Goal: Task Accomplishment & Management: Use online tool/utility

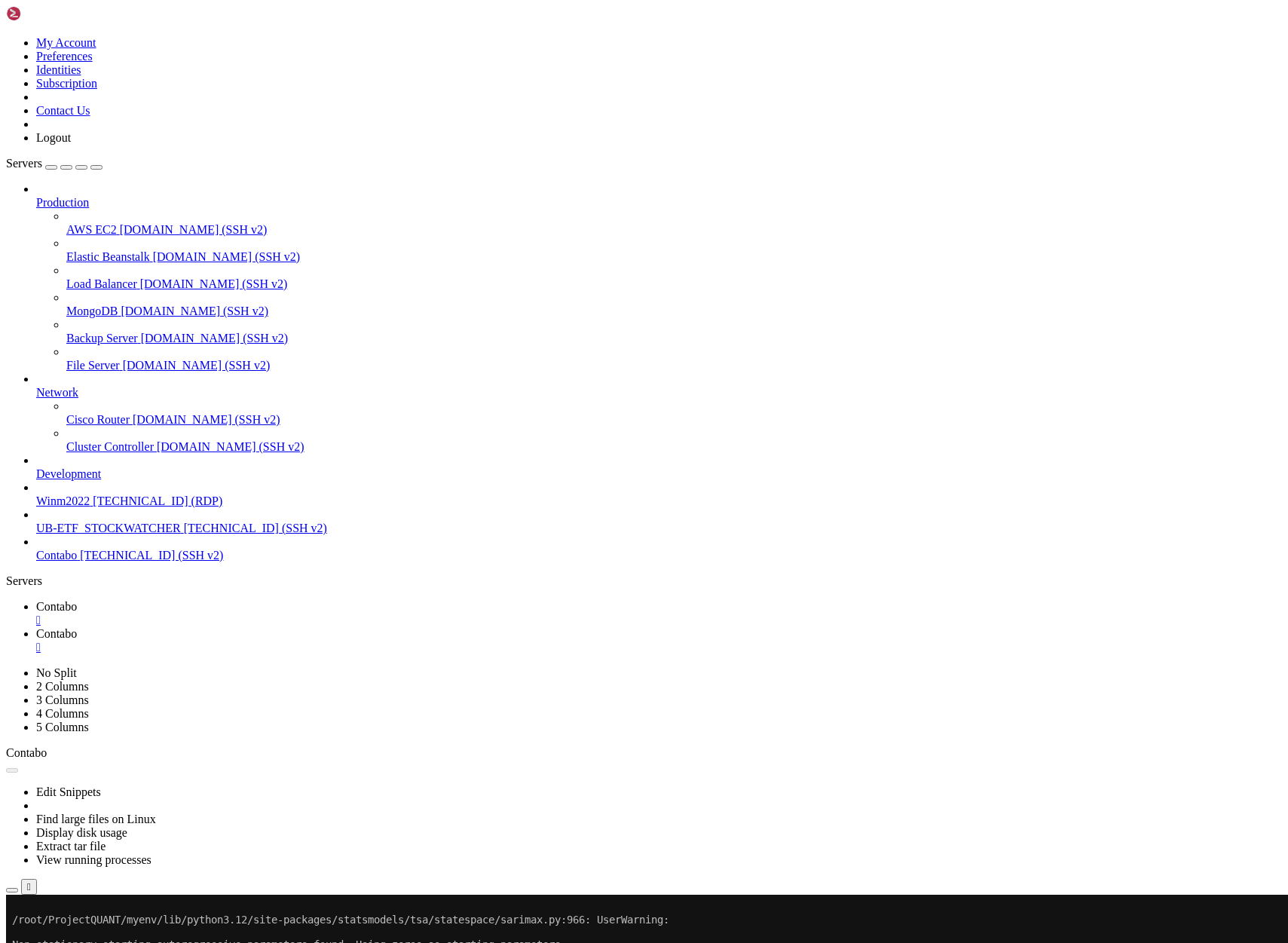
scroll to position [15618, 0]
drag, startPoint x: 739, startPoint y: 236, endPoint x: 549, endPoint y: 166, distance: 202.5
click at [66, 937] on button "Reconnect" at bounding box center [36, 945] width 60 height 16
click at [77, 627] on span "Contabo" at bounding box center [56, 633] width 41 height 13
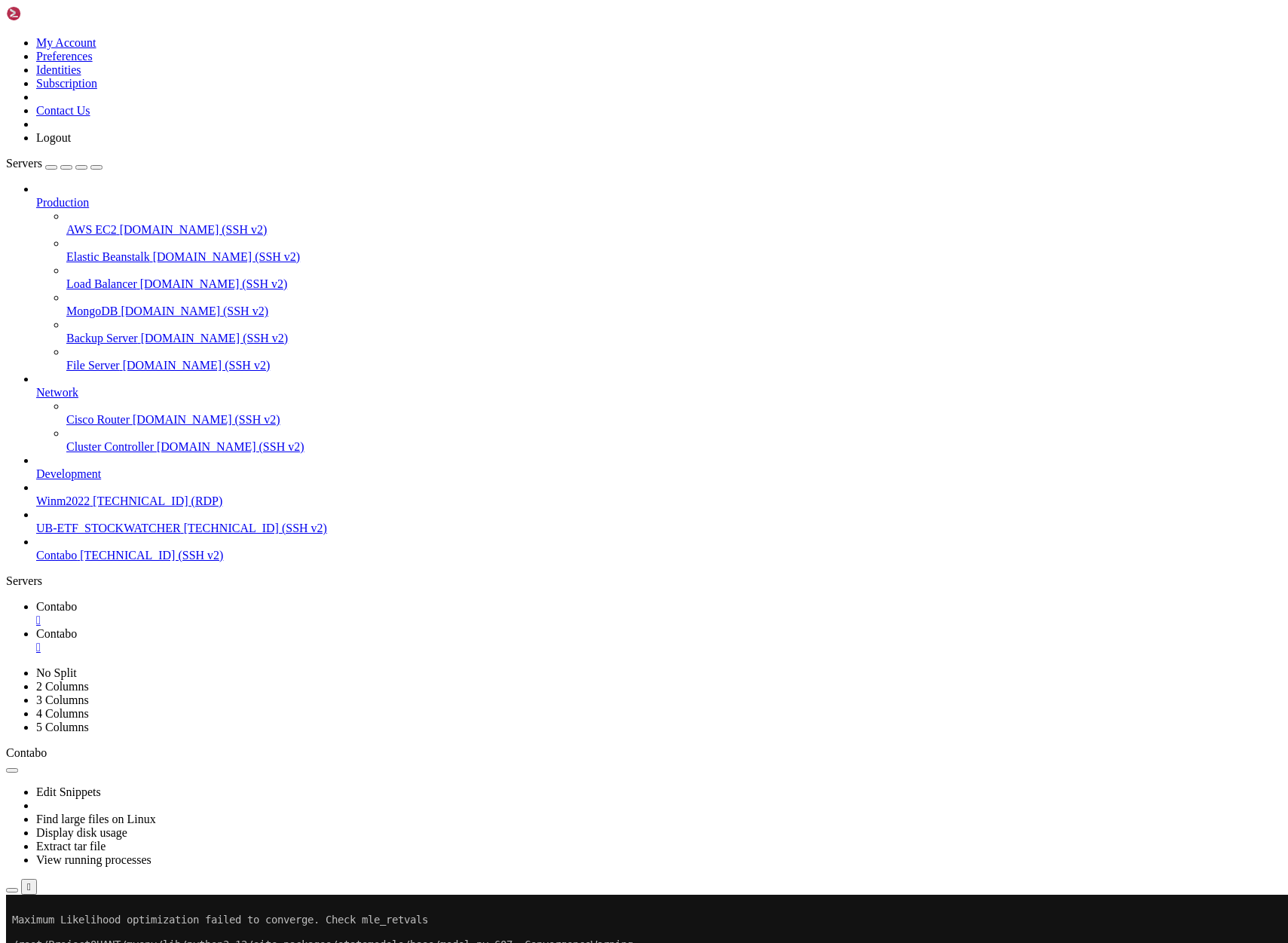
click at [77, 600] on span "Contabo" at bounding box center [56, 606] width 41 height 13
click at [66, 937] on button "Reconnect" at bounding box center [36, 945] width 60 height 16
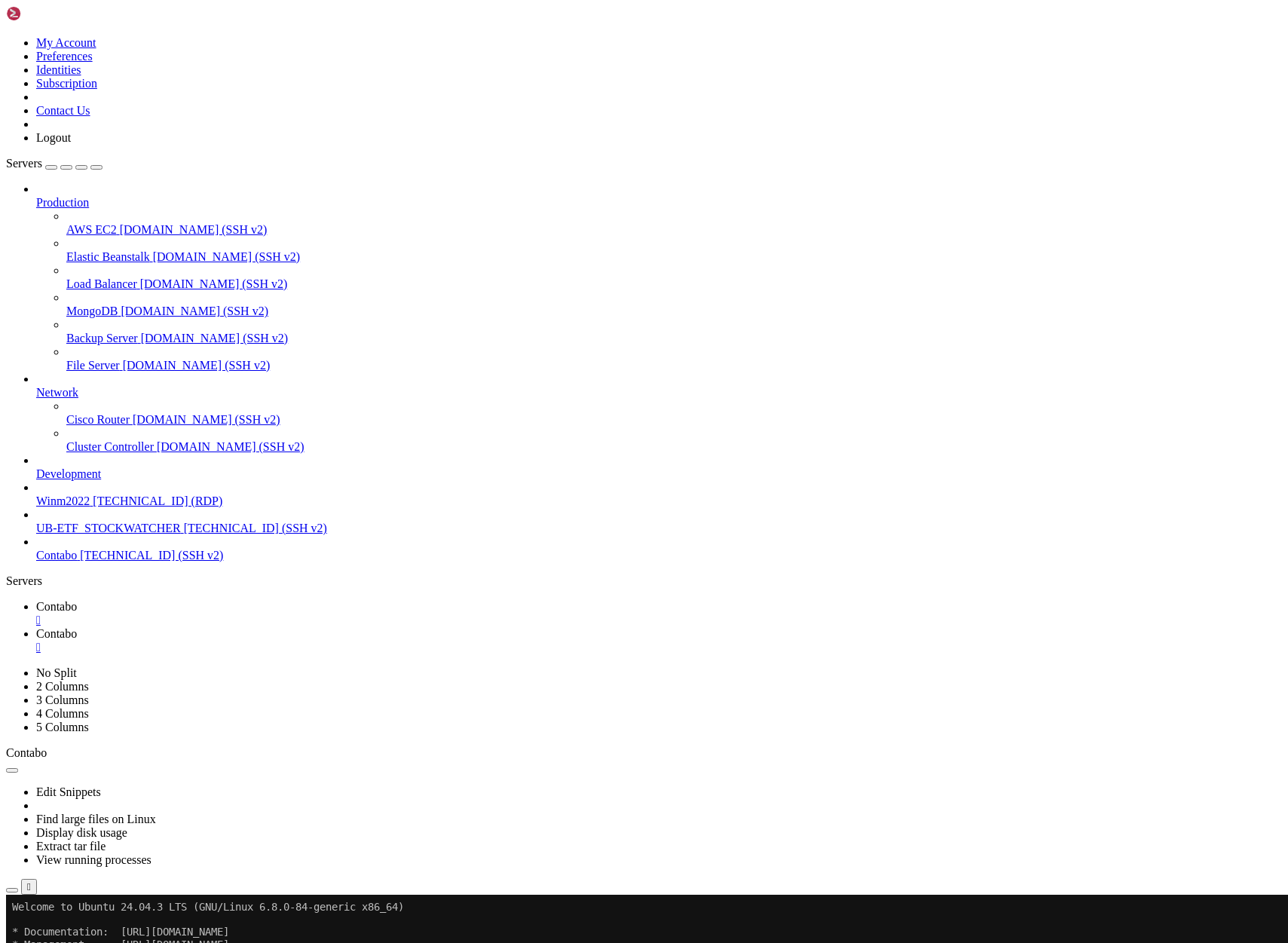
click at [77, 627] on span "Contabo" at bounding box center [56, 633] width 41 height 13
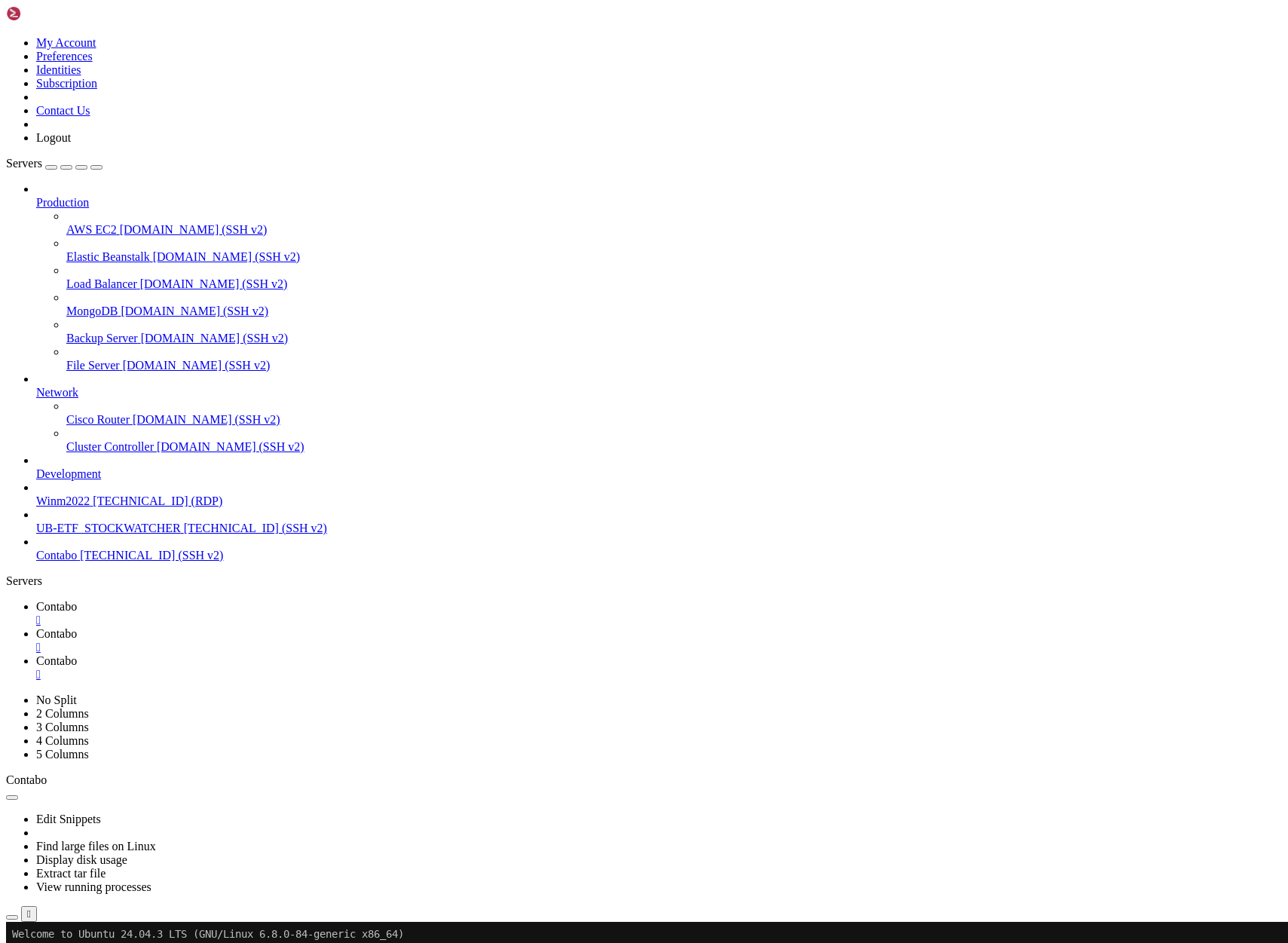
type input "/root/ProjectQUANT"
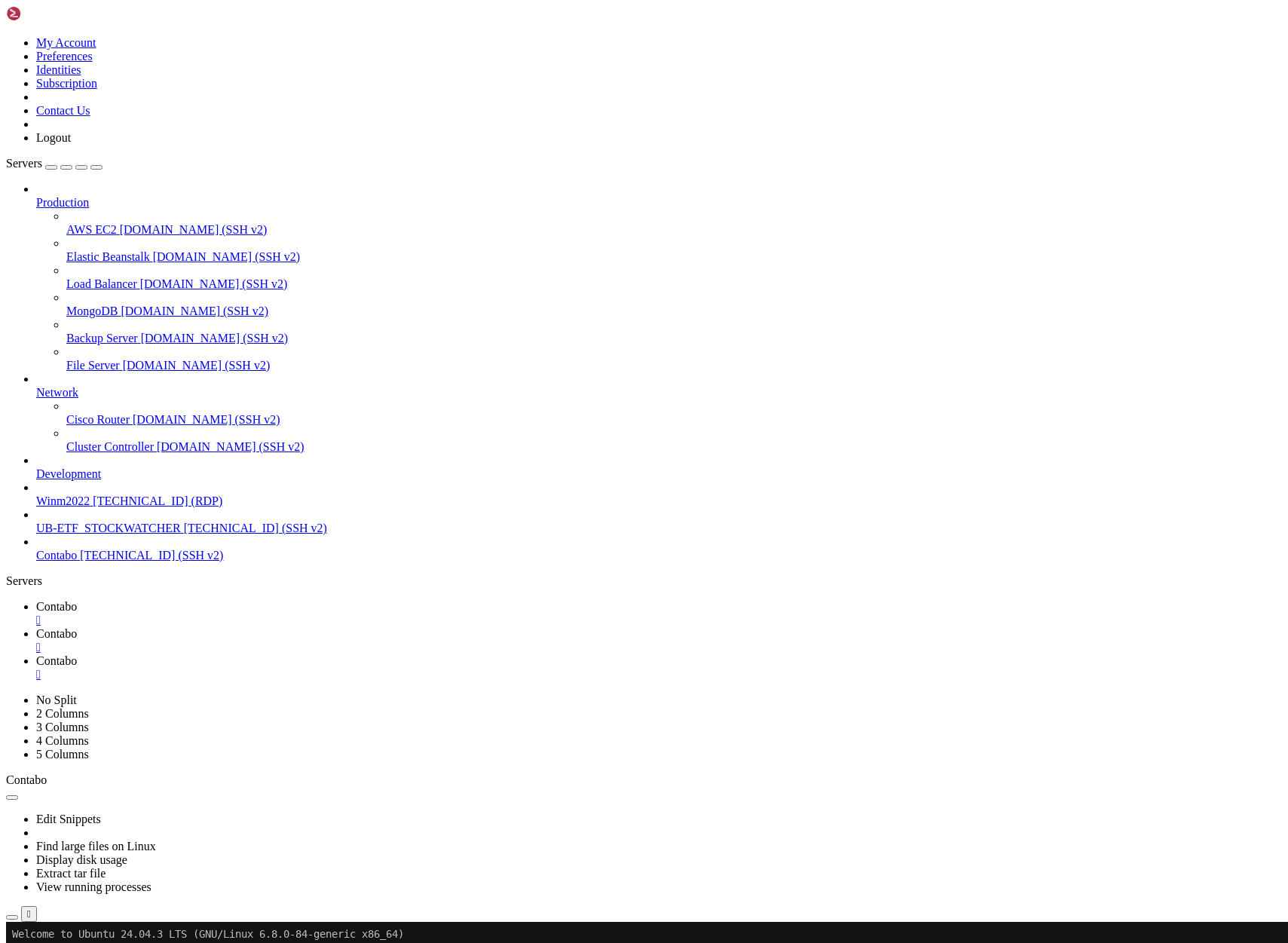
type textarea "from statsmodels.tsa.arima.model import ARIMA"
type textarea "logging.basicConfig(level=logging.ERROR, format='%(asctime)s - %(levelname)s - …"
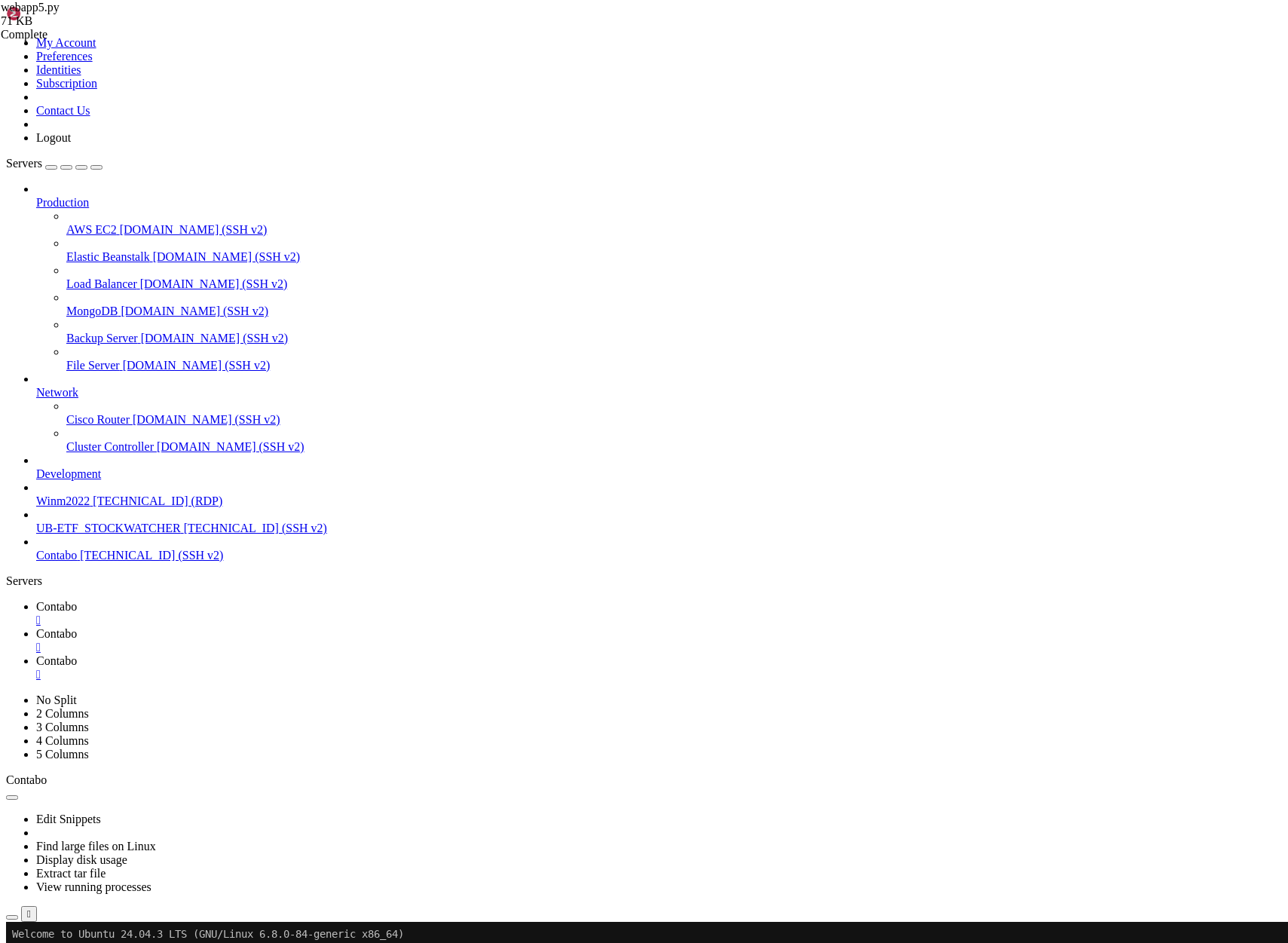
type textarea ")"
type textarea "return pd.Series([False] * len(df), index=df.index)"
type textarea "# Get signal detectors dictionary"
type textarea "return []"
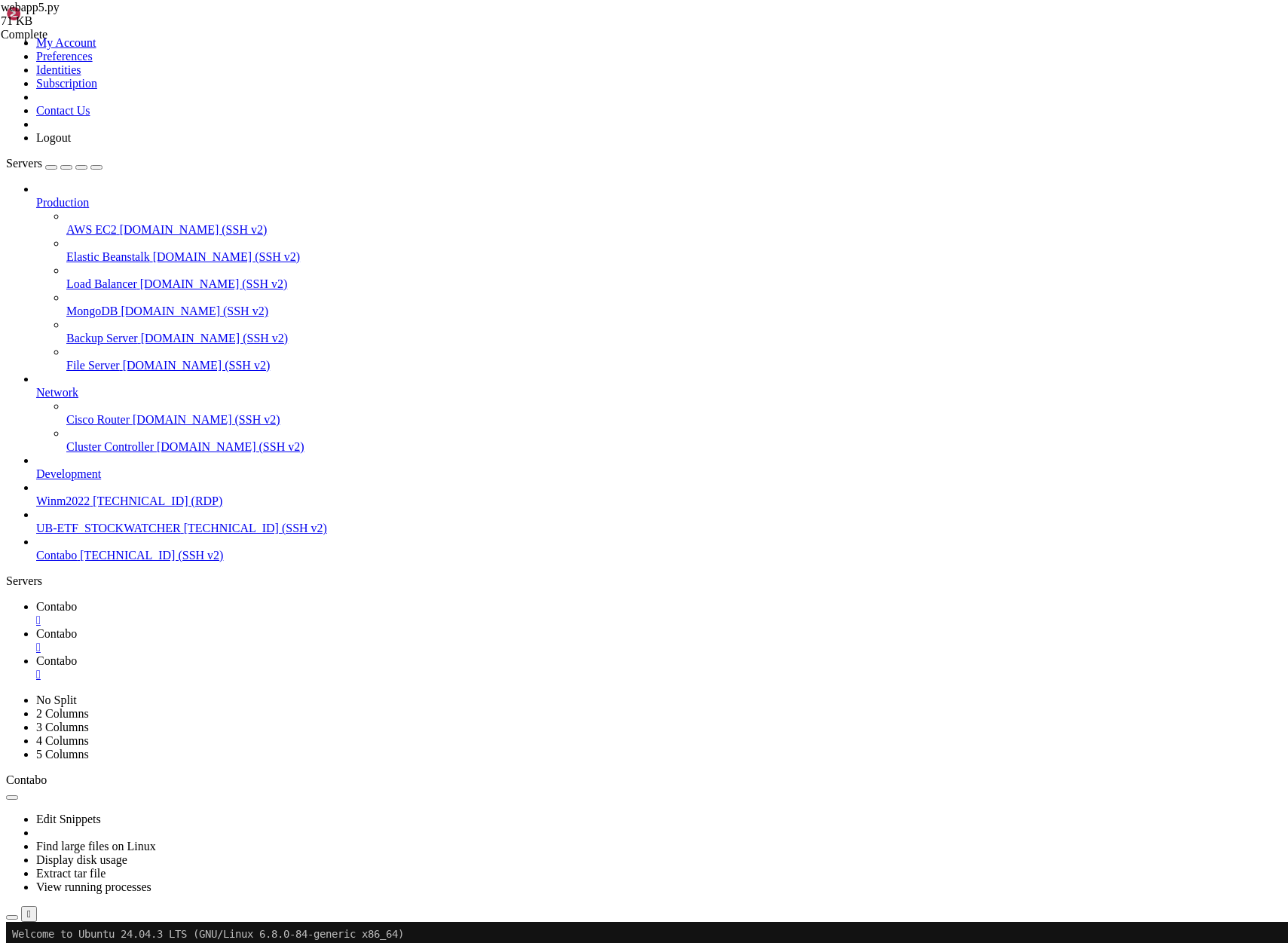
scroll to position [13037, 0]
drag, startPoint x: 238, startPoint y: 604, endPoint x: 485, endPoint y: 608, distance: 247.0
type textarea "status_text.text("No buy recommendations found.") return pd.DataFrame()"
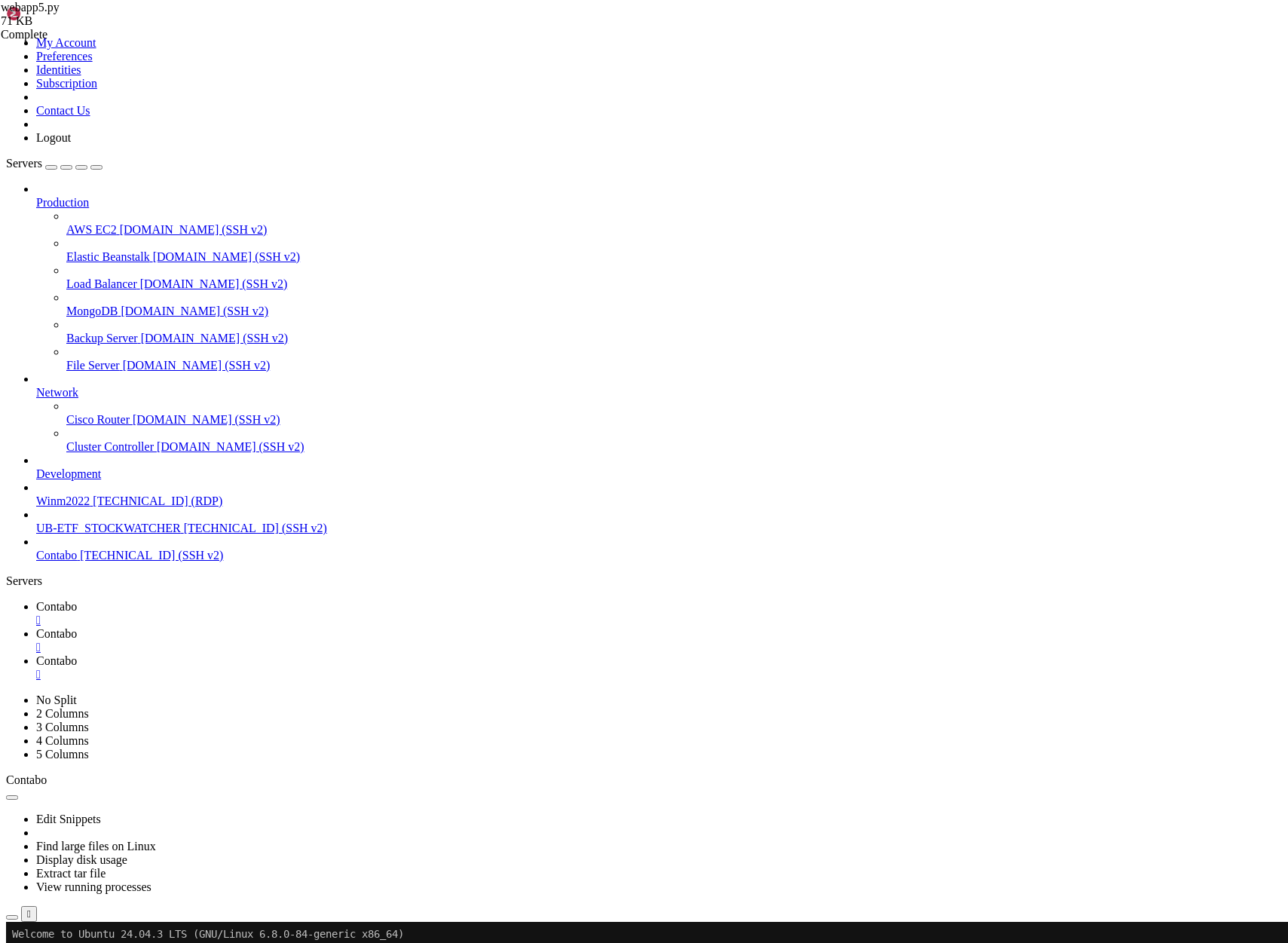
paste textarea "return pd.DataFrame()"
type textarea "return pd.DataFrame()"
type textarea "def process_ticker_for_backtest(ticker, stock_df, backtest_date, detectors, suc…"
type textarea ":wq"
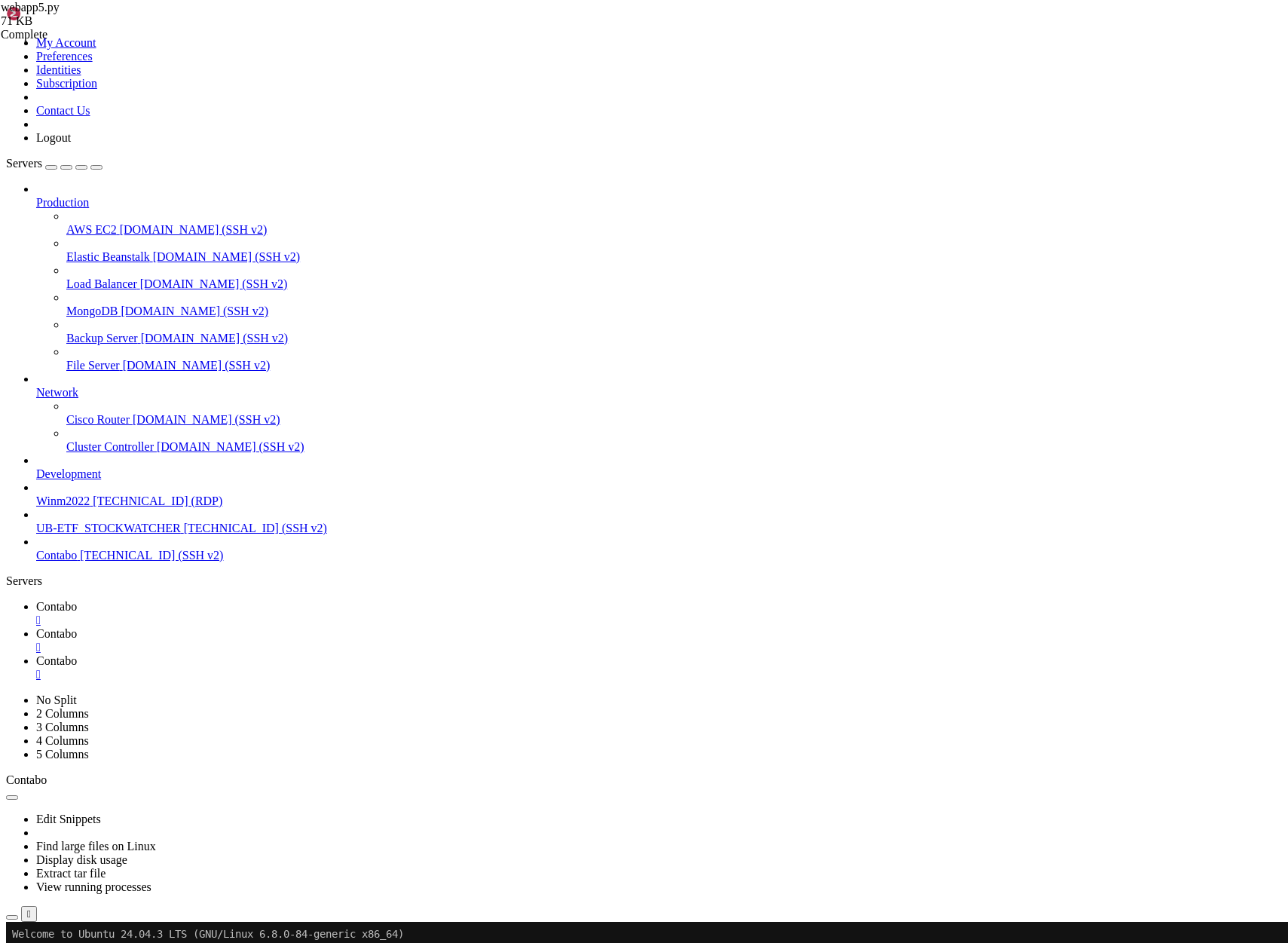
scroll to position [0, 0]
type textarea ":"
click at [308, 627] on link "Contabo " at bounding box center [659, 640] width 1246 height 27
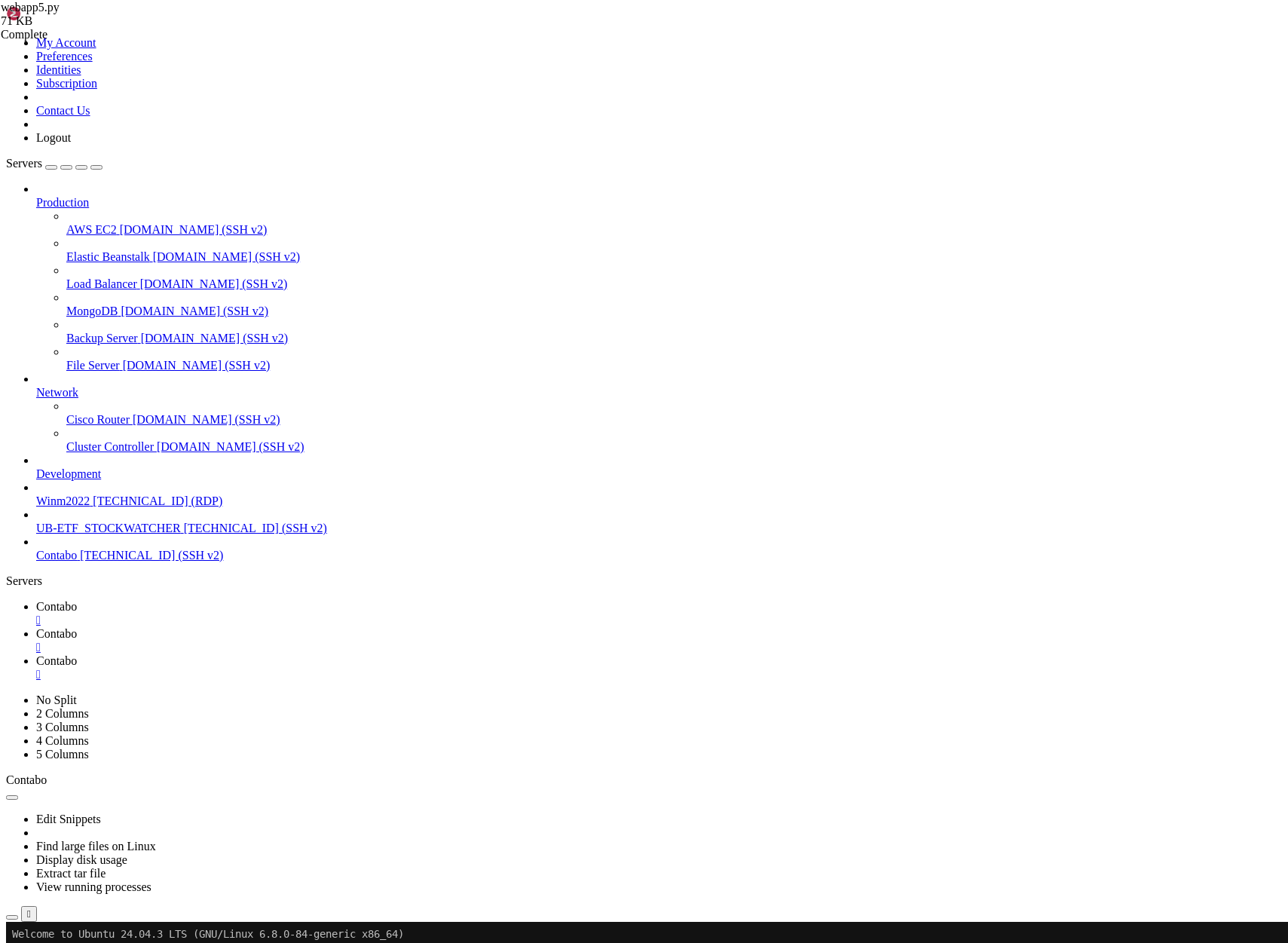
click at [77, 600] on span "Contabo" at bounding box center [56, 606] width 41 height 13
click at [77, 627] on span "Contabo" at bounding box center [56, 633] width 41 height 13
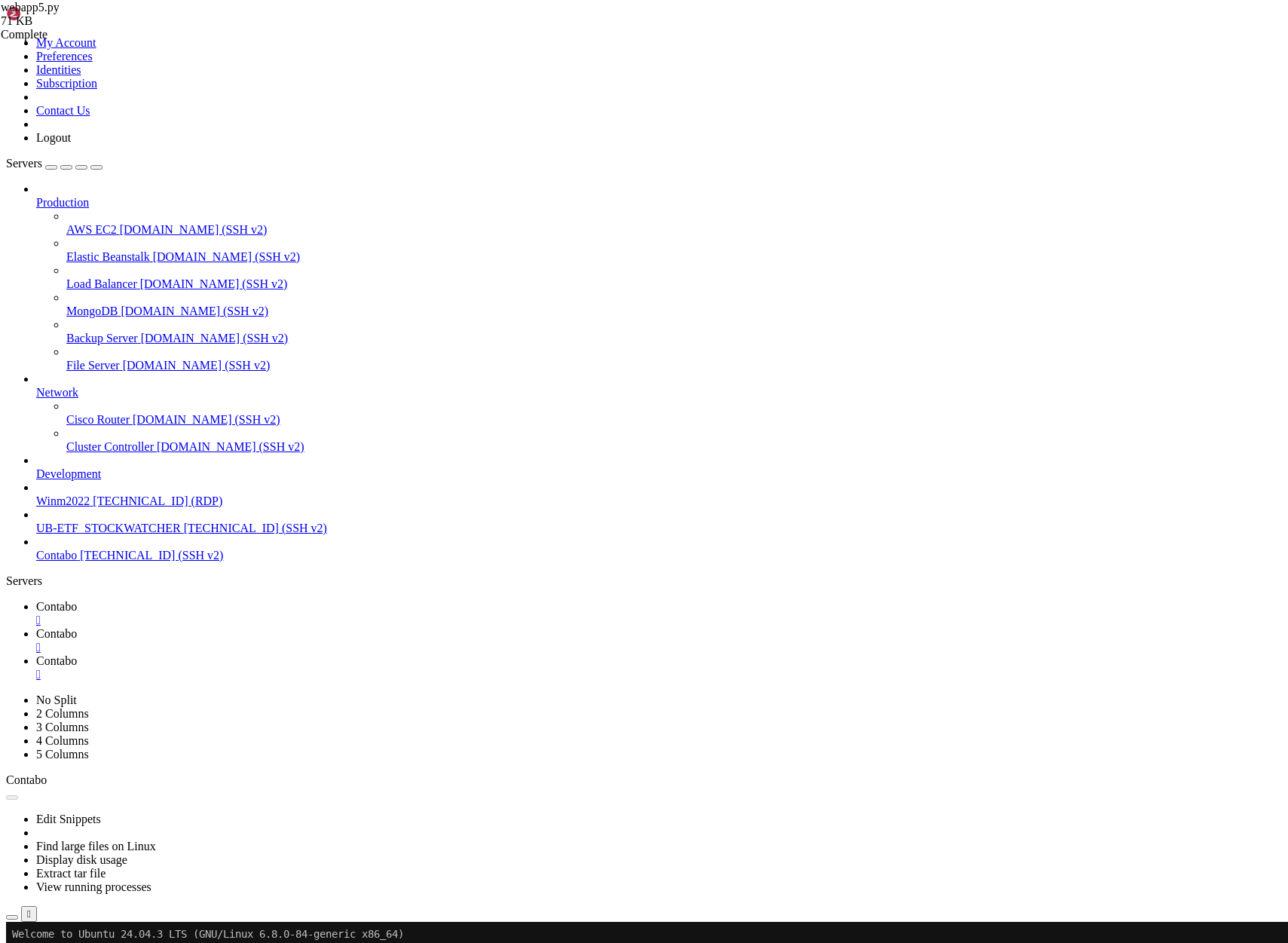
click at [77, 654] on span "Contabo" at bounding box center [56, 660] width 41 height 13
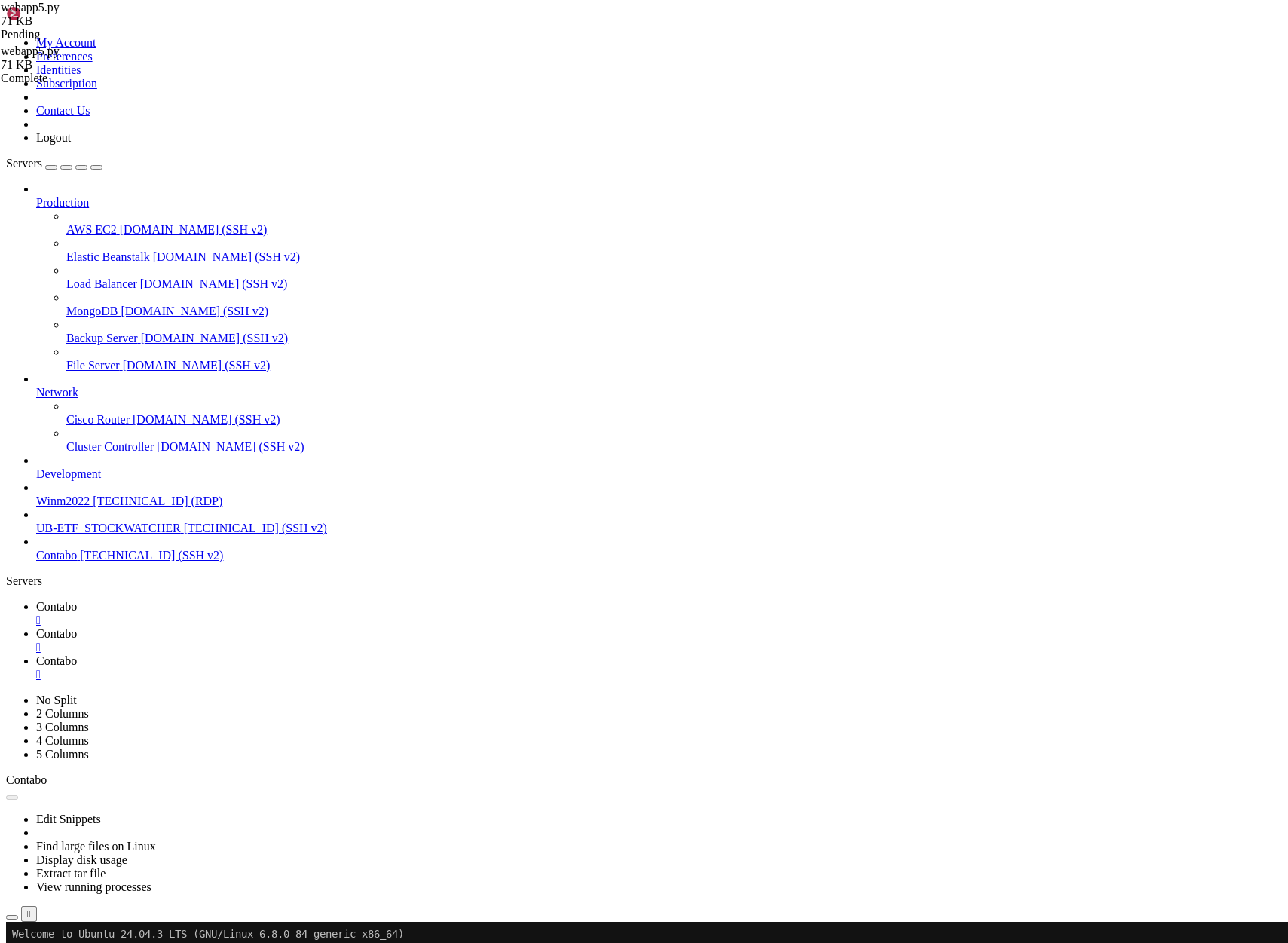
click at [77, 600] on span "Contabo" at bounding box center [56, 606] width 41 height 13
click at [77, 627] on span "Contabo" at bounding box center [56, 633] width 41 height 13
click at [77, 654] on span "Contabo" at bounding box center [56, 660] width 41 height 13
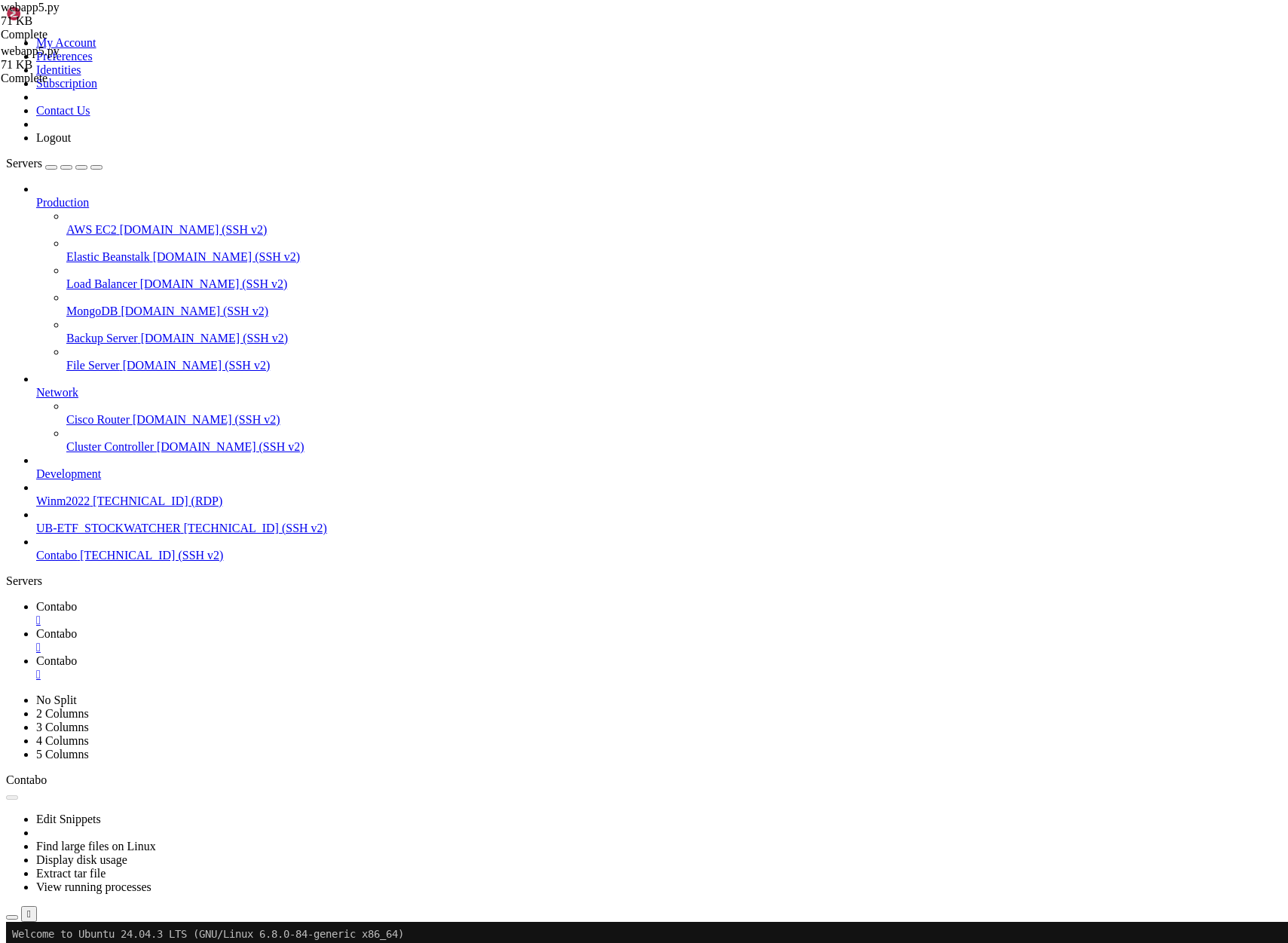
click at [77, 627] on span "Contabo" at bounding box center [56, 633] width 41 height 13
click at [77, 654] on span "Contabo" at bounding box center [56, 660] width 41 height 13
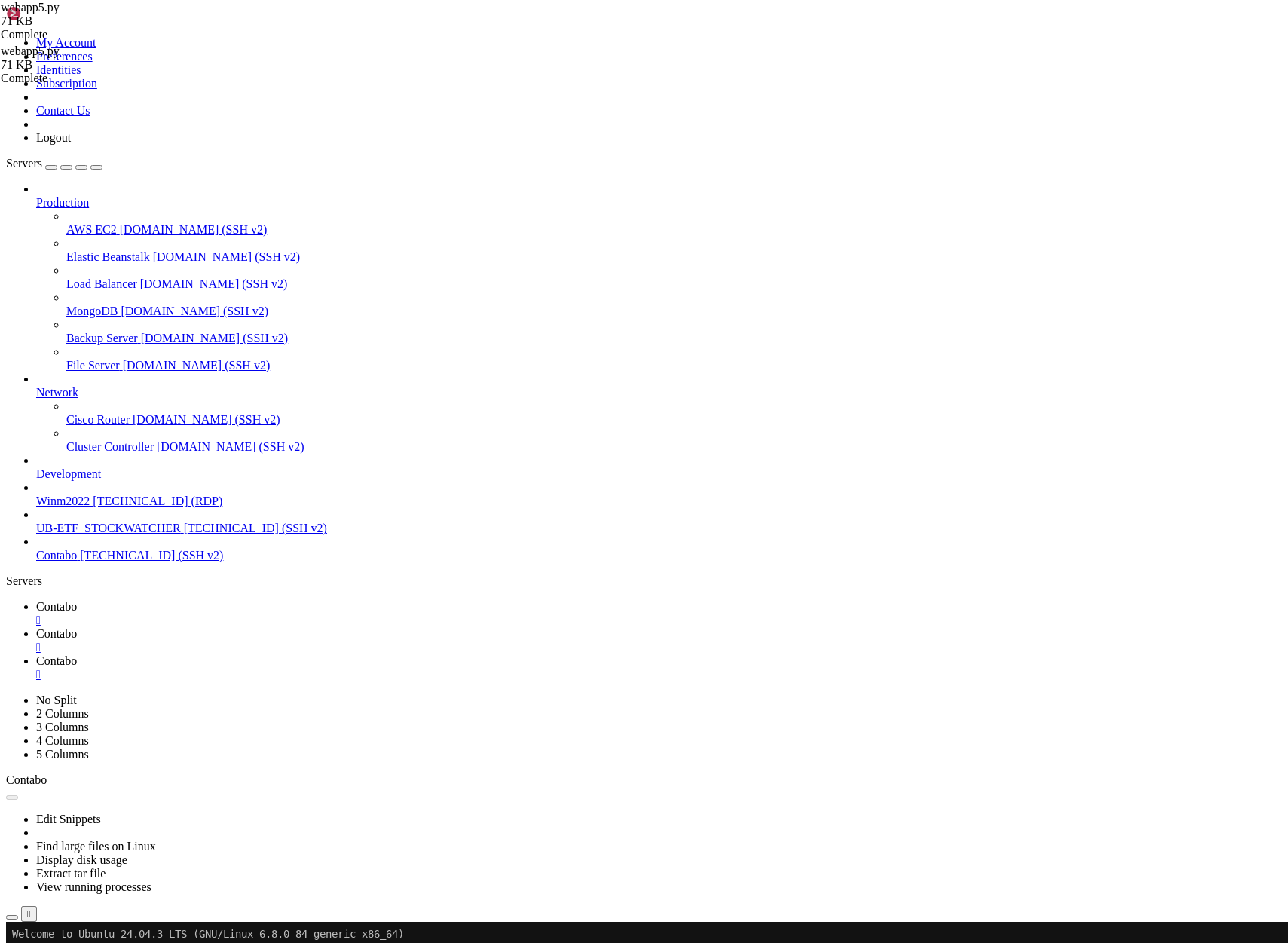
type textarea "if pd.notna(price_changes[date]):"
click at [77, 627] on span "Contabo" at bounding box center [56, 633] width 41 height 13
click at [77, 600] on span "Contabo" at bounding box center [56, 606] width 41 height 13
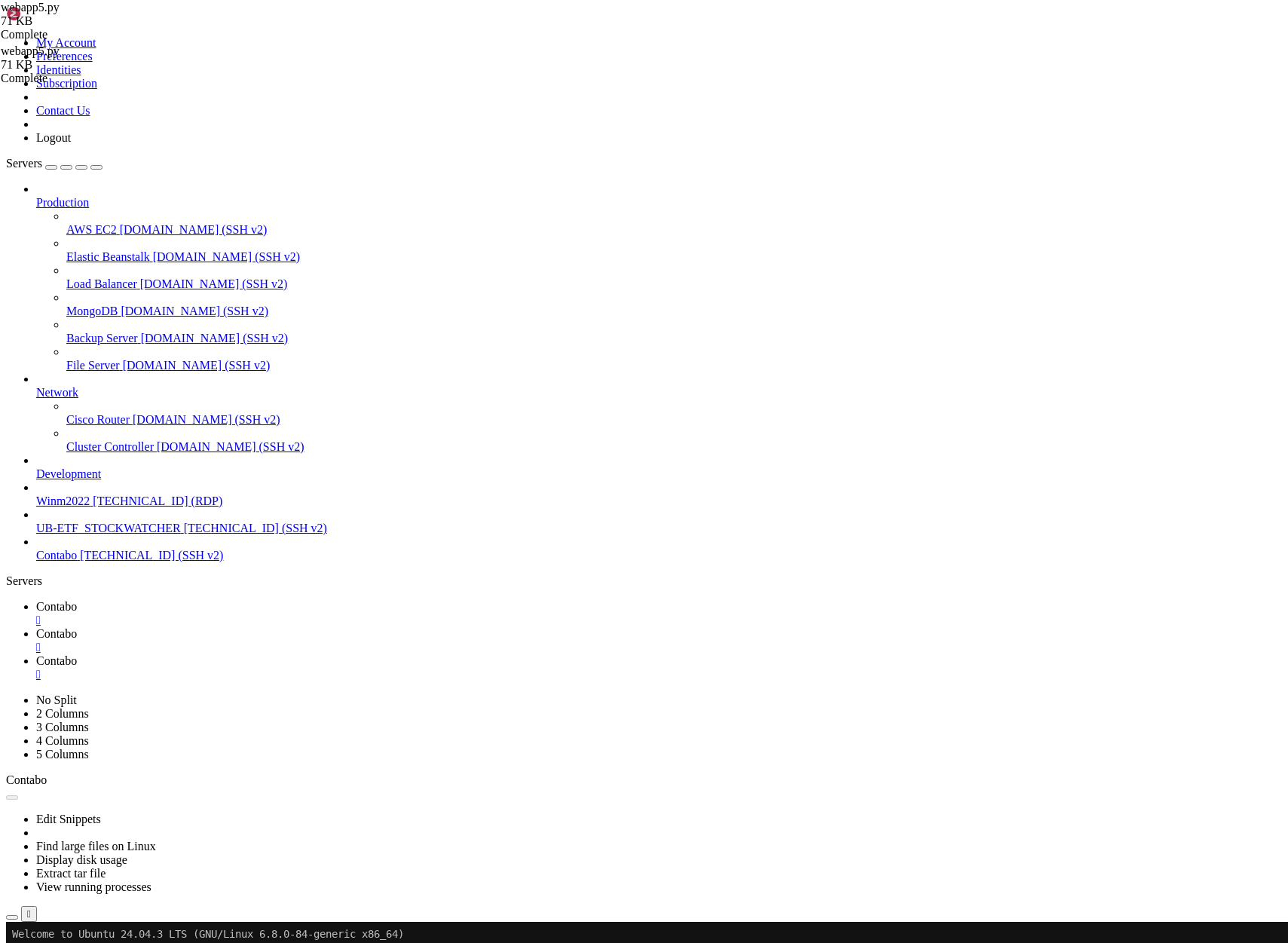
click at [77, 627] on span "Contabo" at bounding box center [56, 633] width 41 height 13
drag, startPoint x: 509, startPoint y: 1885, endPoint x: 11, endPoint y: 1700, distance: 531.3
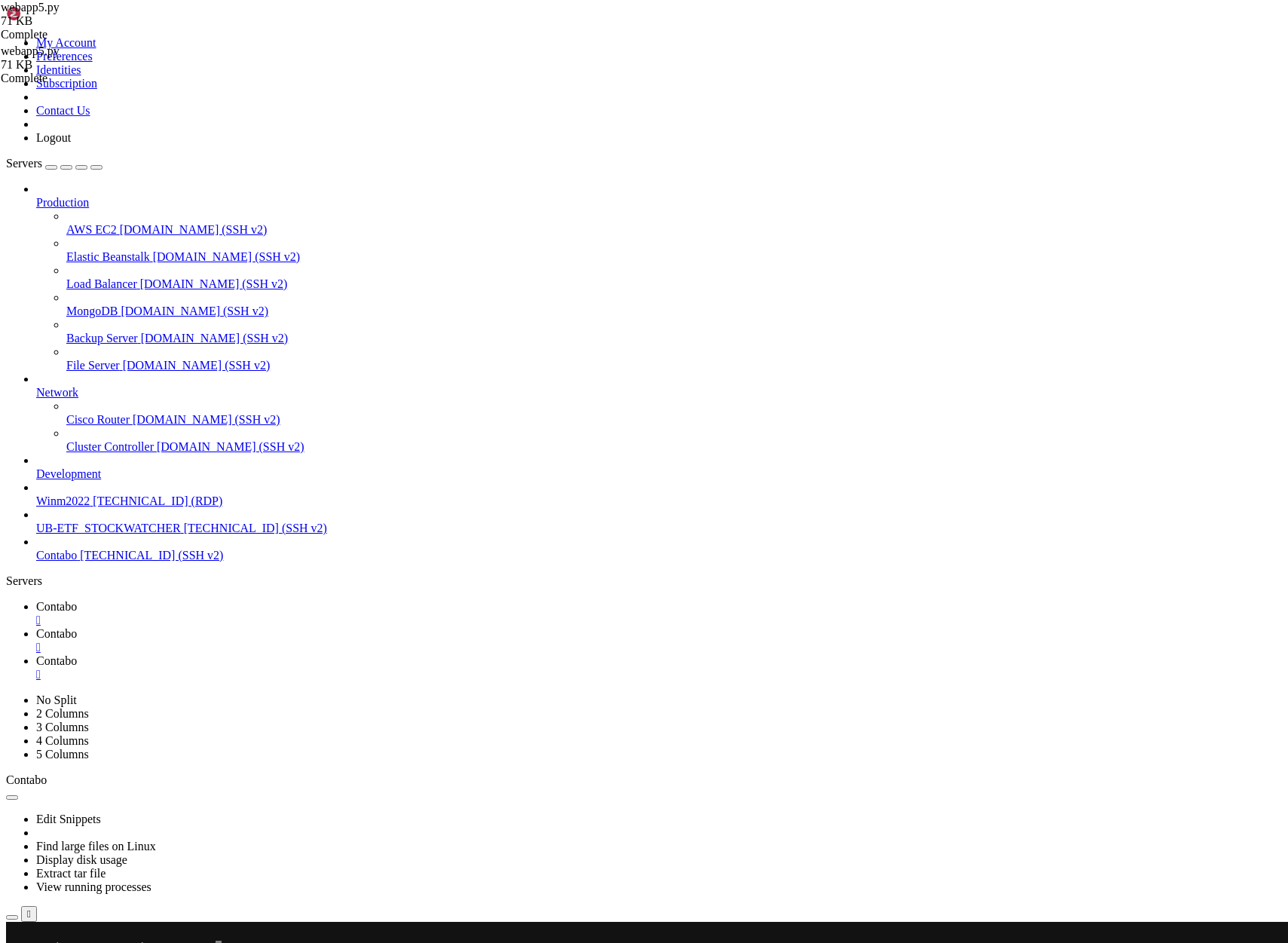
click at [77, 600] on span "Contabo" at bounding box center [56, 606] width 41 height 13
click at [77, 627] on span "Contabo" at bounding box center [56, 633] width 41 height 13
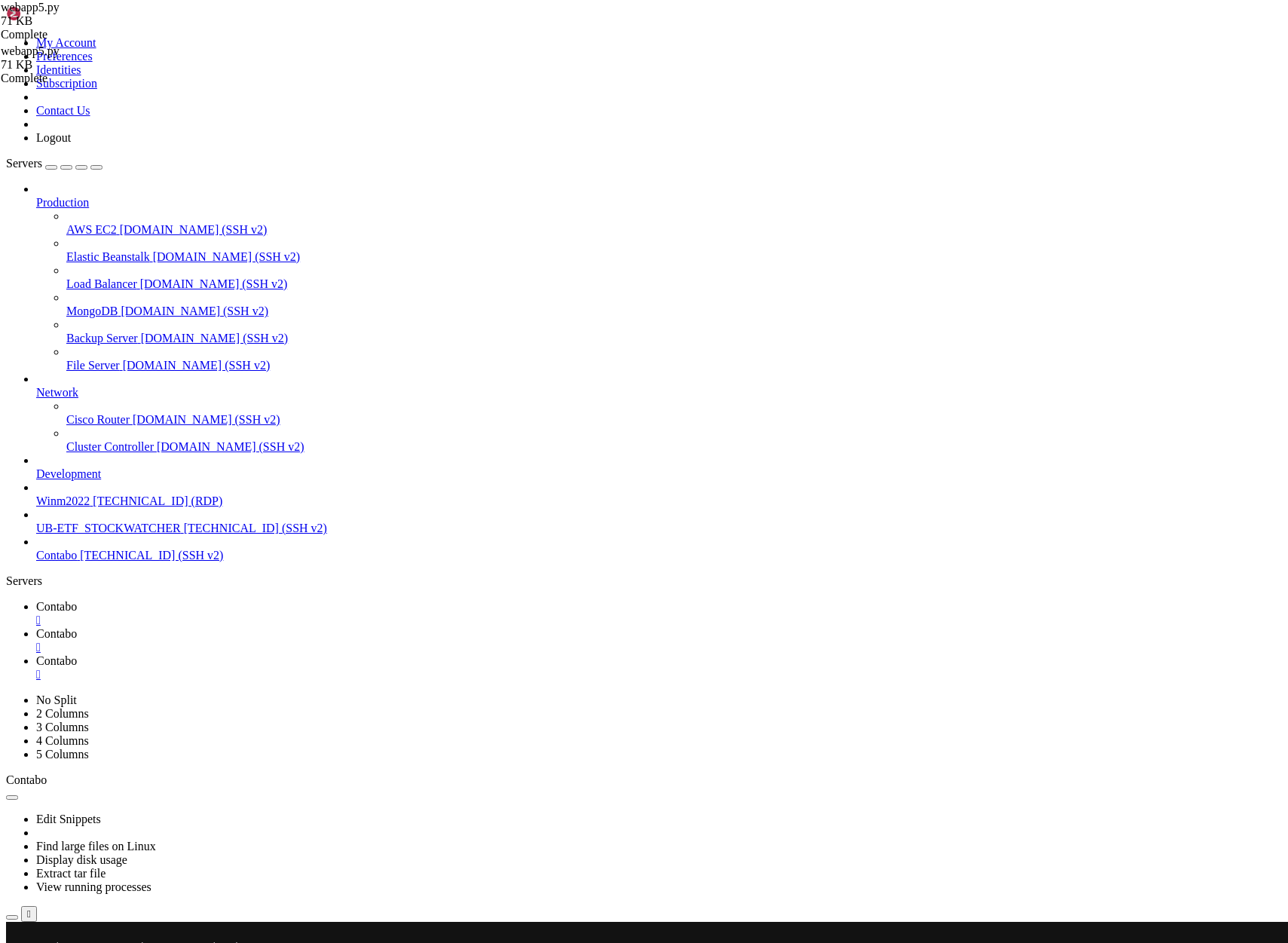
scroll to position [14828, 0]
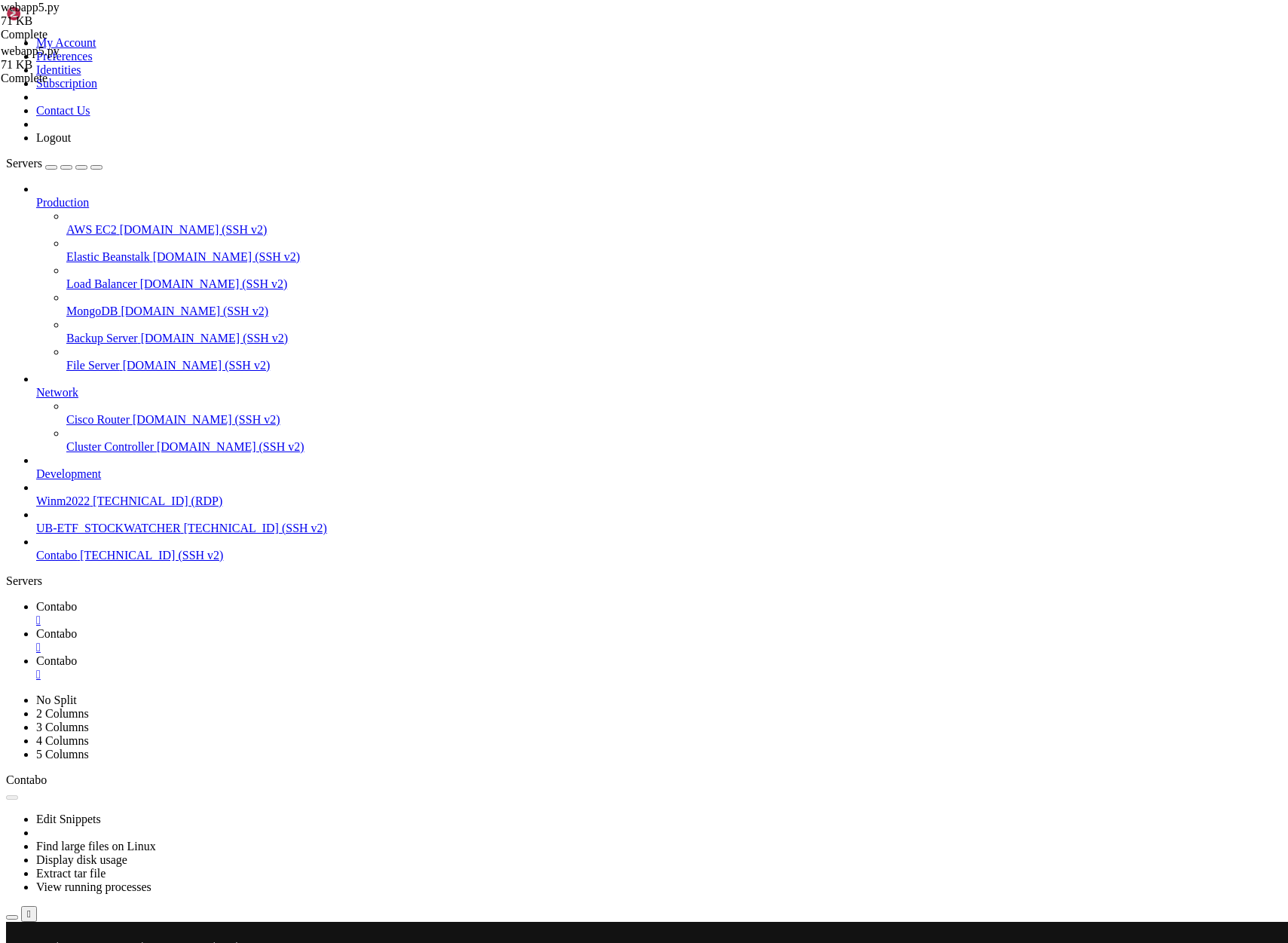
drag, startPoint x: 553, startPoint y: 1957, endPoint x: 11, endPoint y: 1787, distance: 568.0
drag, startPoint x: 357, startPoint y: 1739, endPoint x: 373, endPoint y: 1737, distance: 16.1
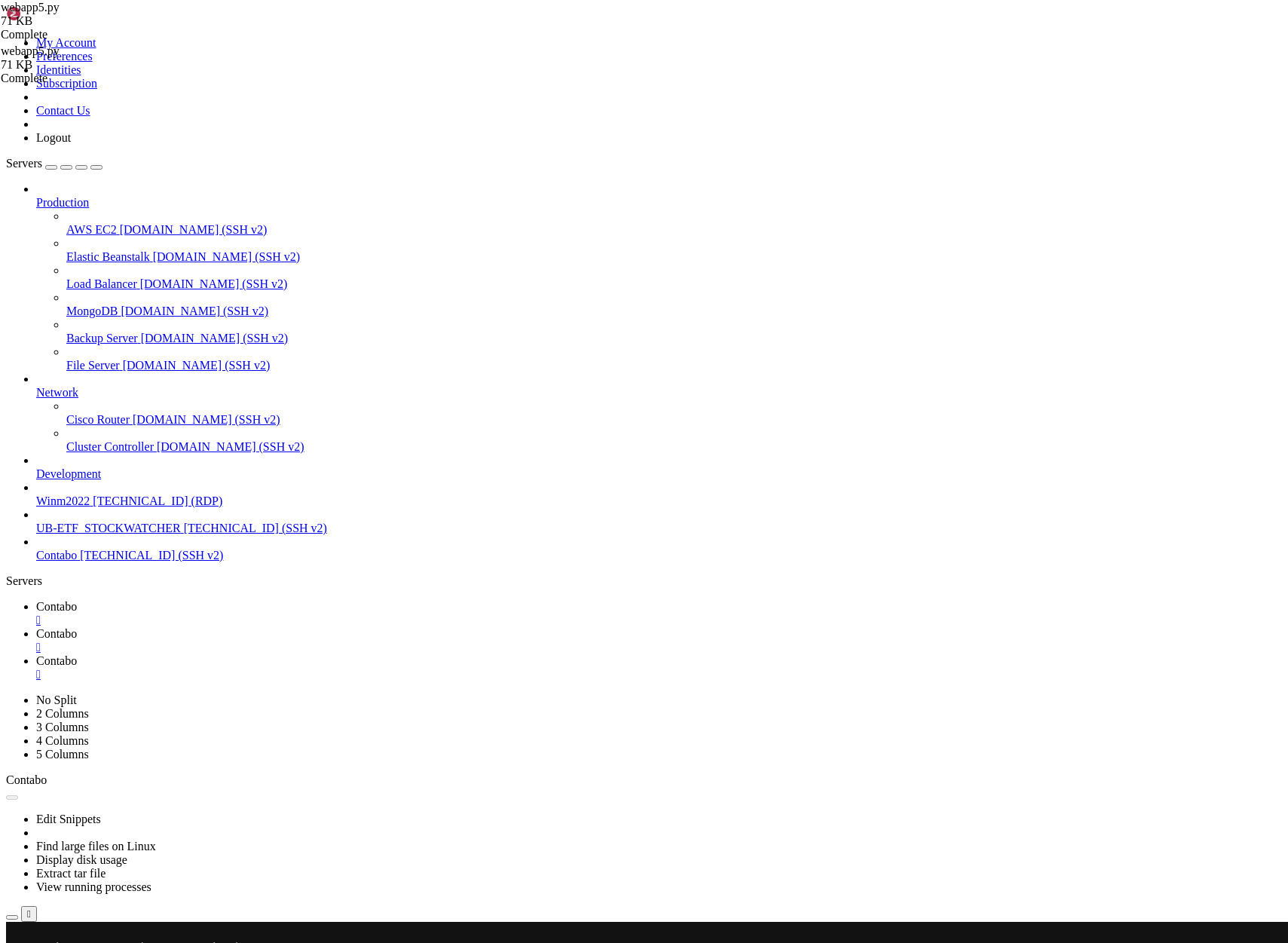
click at [77, 600] on span "Contabo" at bounding box center [56, 606] width 41 height 13
click at [77, 627] on span "Contabo" at bounding box center [56, 633] width 41 height 13
